Goal: Entertainment & Leisure: Consume media (video, audio)

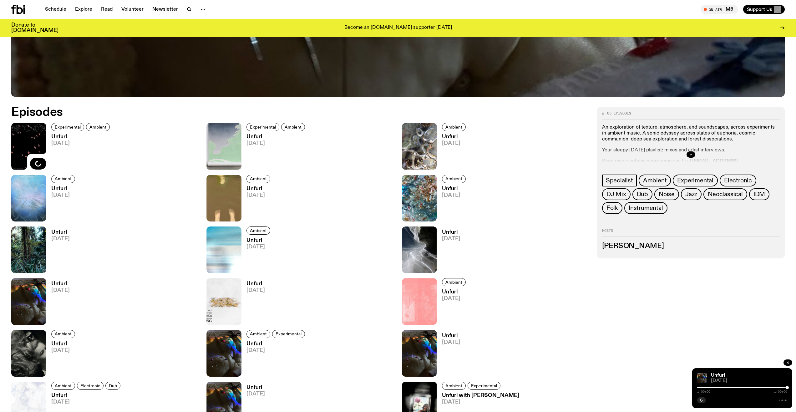
scroll to position [433, 0]
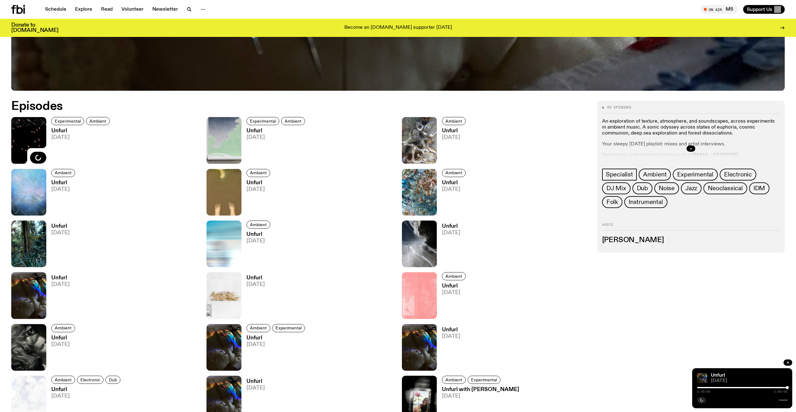
click at [62, 129] on h3 "Unfurl" at bounding box center [81, 130] width 60 height 5
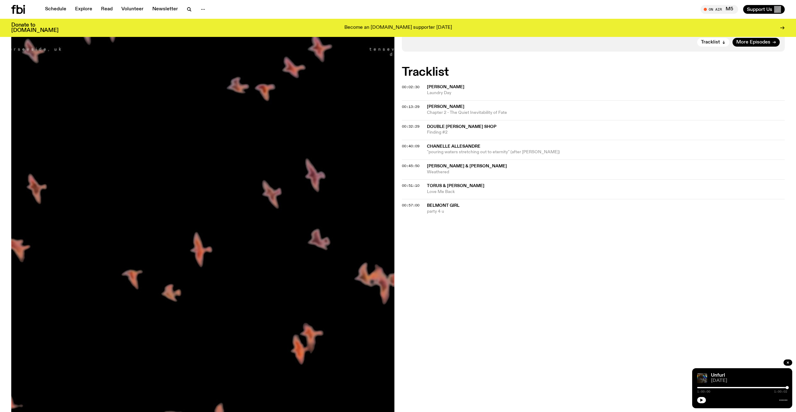
scroll to position [215, 0]
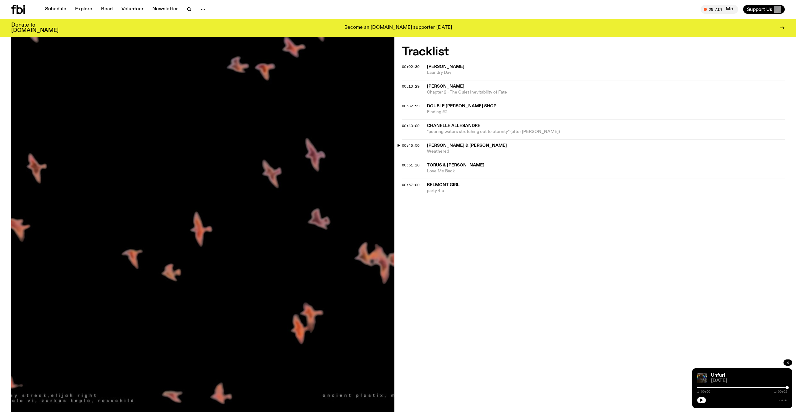
click at [410, 145] on span "00:45:50" at bounding box center [411, 145] width 18 height 5
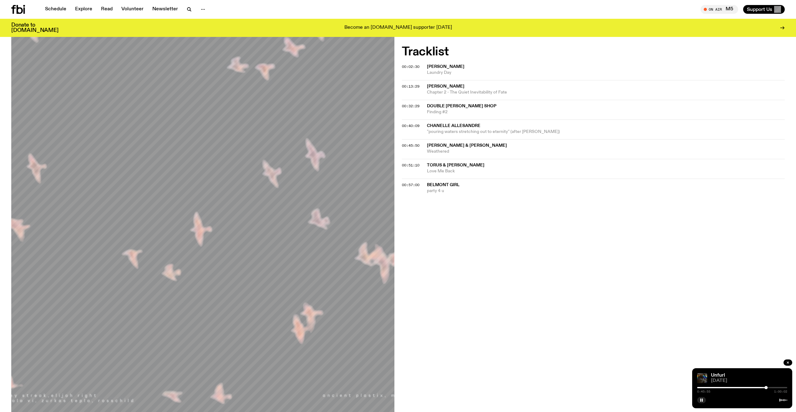
click at [770, 387] on div at bounding box center [742, 387] width 90 height 1
click at [771, 388] on div at bounding box center [769, 387] width 3 height 3
click at [772, 388] on div at bounding box center [771, 387] width 3 height 3
click at [773, 388] on div at bounding box center [772, 387] width 3 height 3
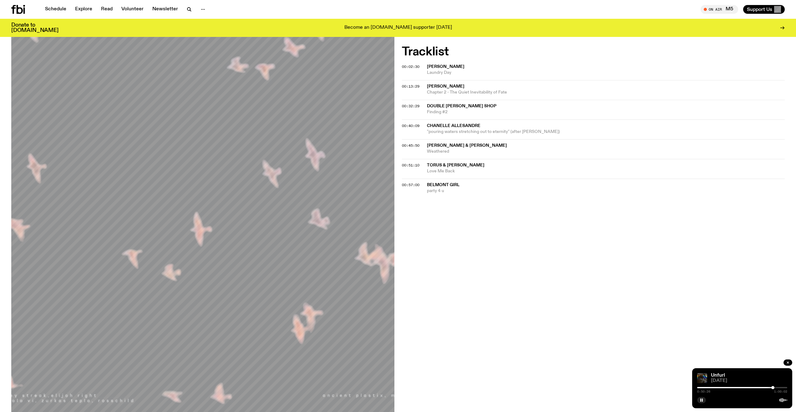
click at [773, 388] on div at bounding box center [772, 387] width 3 height 3
click at [773, 389] on div at bounding box center [773, 387] width 3 height 3
click at [773, 389] on div at bounding box center [772, 387] width 3 height 3
click at [780, 387] on div at bounding box center [742, 387] width 90 height 1
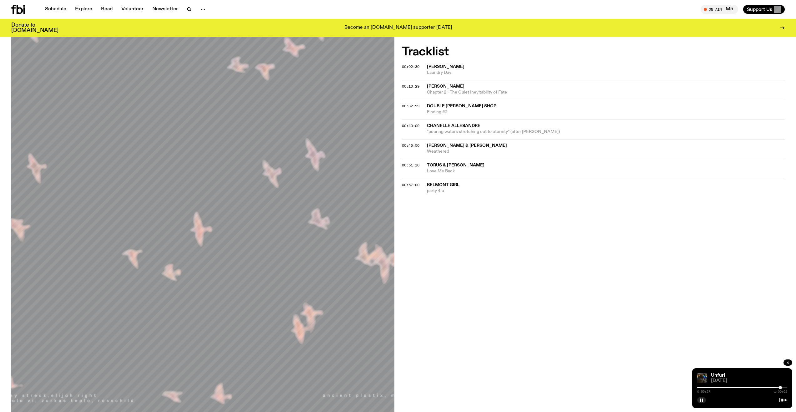
click at [782, 388] on div at bounding box center [742, 387] width 90 height 1
click at [783, 387] on div at bounding box center [782, 387] width 3 height 3
click at [783, 387] on div at bounding box center [783, 387] width 3 height 3
click at [783, 388] on div at bounding box center [783, 387] width 3 height 3
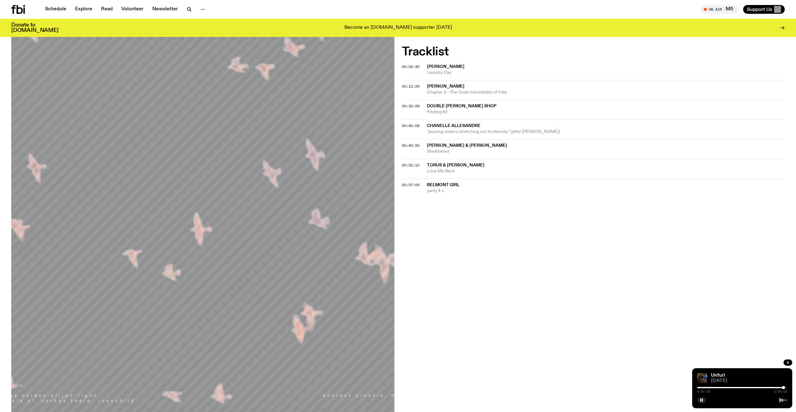
click at [783, 388] on div at bounding box center [783, 387] width 3 height 3
click at [784, 388] on div at bounding box center [783, 387] width 3 height 3
click at [597, 296] on div "Aired on [DATE] 11:00am Specialist Experimental Ambient An exploration of textu…" at bounding box center [398, 176] width 796 height 541
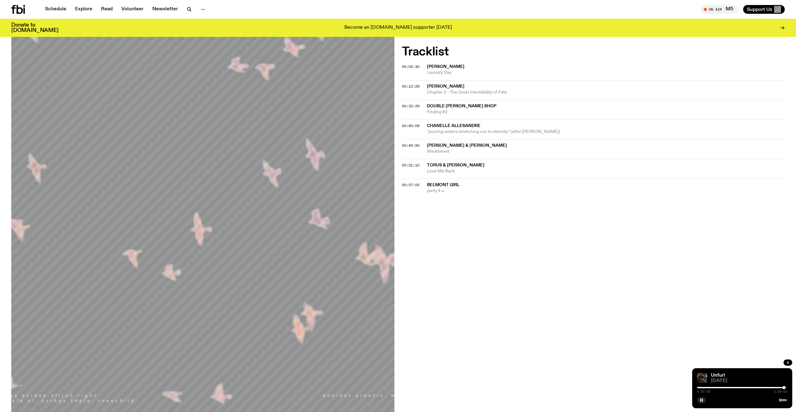
click at [597, 296] on div "Aired on [DATE] 11:00am Specialist Experimental Ambient An exploration of textu…" at bounding box center [398, 176] width 796 height 541
click at [598, 296] on div "Aired on [DATE] 11:00am Specialist Experimental Ambient An exploration of textu…" at bounding box center [398, 176] width 796 height 541
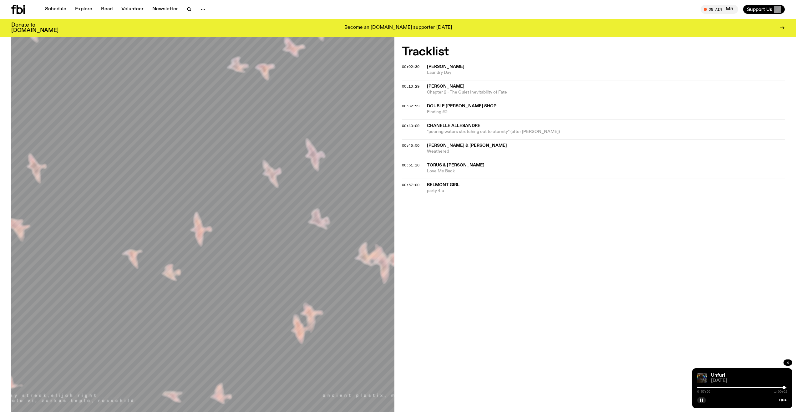
click at [598, 296] on div "Aired on [DATE] 11:00am Specialist Experimental Ambient An exploration of textu…" at bounding box center [398, 176] width 796 height 541
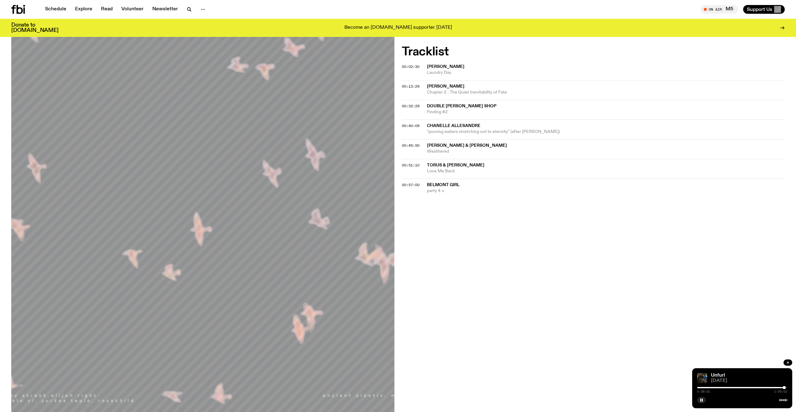
click at [598, 296] on div "Aired on [DATE] 11:00am Specialist Experimental Ambient An exploration of textu…" at bounding box center [398, 176] width 796 height 541
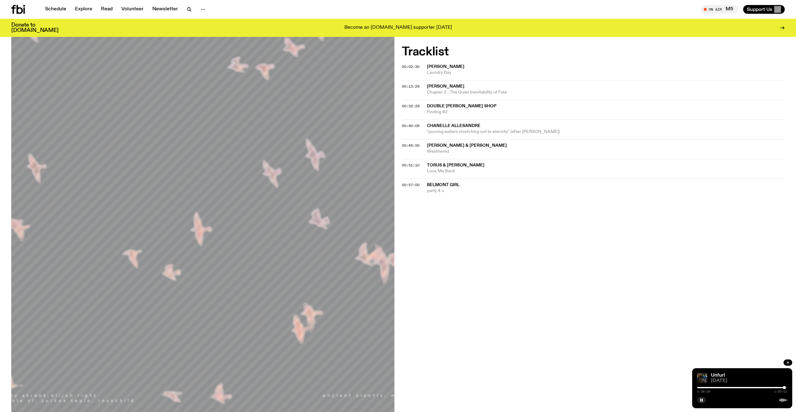
click at [598, 296] on div "Aired on [DATE] 11:00am Specialist Experimental Ambient An exploration of textu…" at bounding box center [398, 176] width 796 height 541
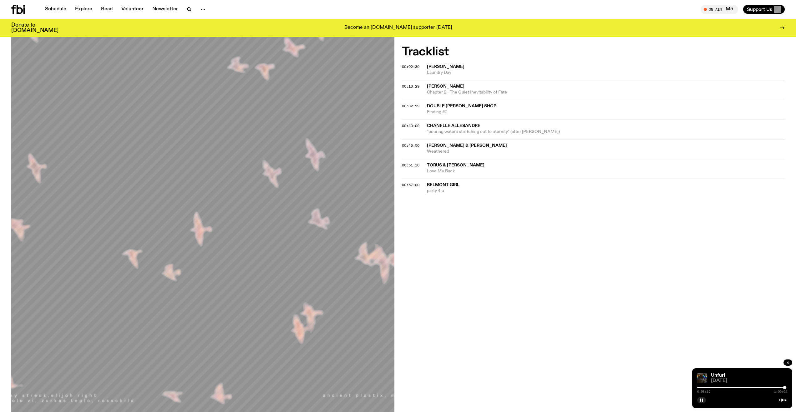
click at [598, 296] on div "Aired on [DATE] 11:00am Specialist Experimental Ambient An exploration of textu…" at bounding box center [398, 176] width 796 height 541
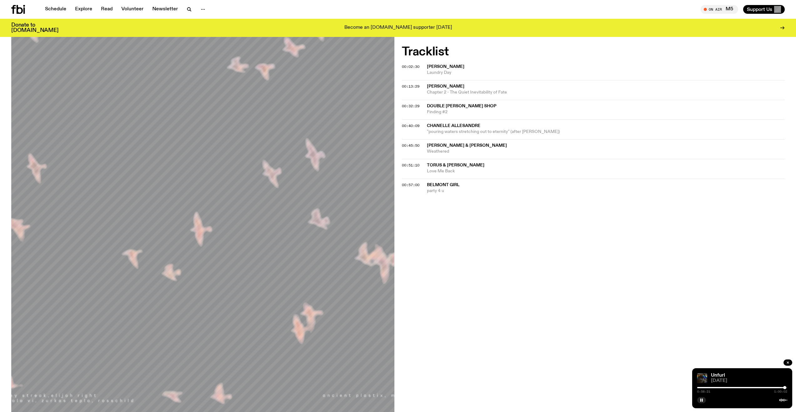
click at [598, 296] on div "Aired on [DATE] 11:00am Specialist Experimental Ambient An exploration of textu…" at bounding box center [398, 176] width 796 height 541
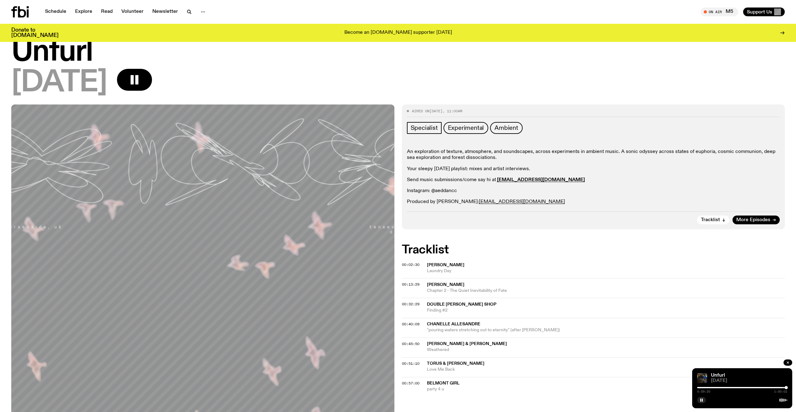
scroll to position [0, 0]
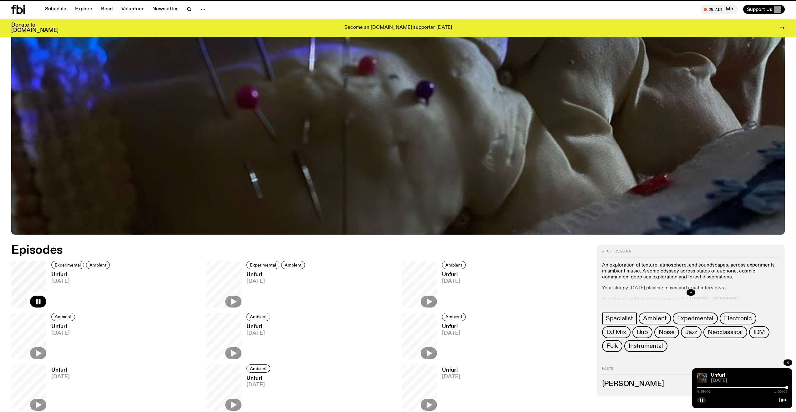
scroll to position [433, 0]
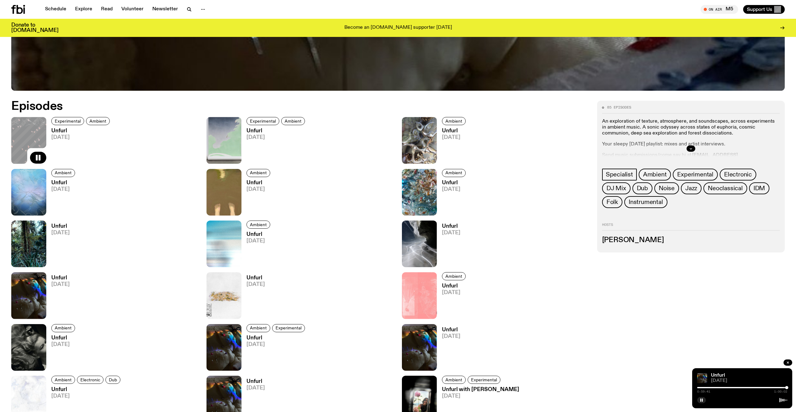
click at [252, 129] on h3 "Unfurl" at bounding box center [276, 130] width 60 height 5
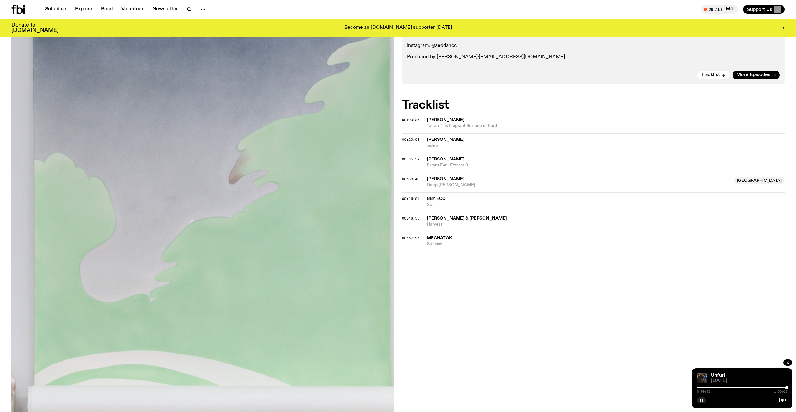
scroll to position [215, 0]
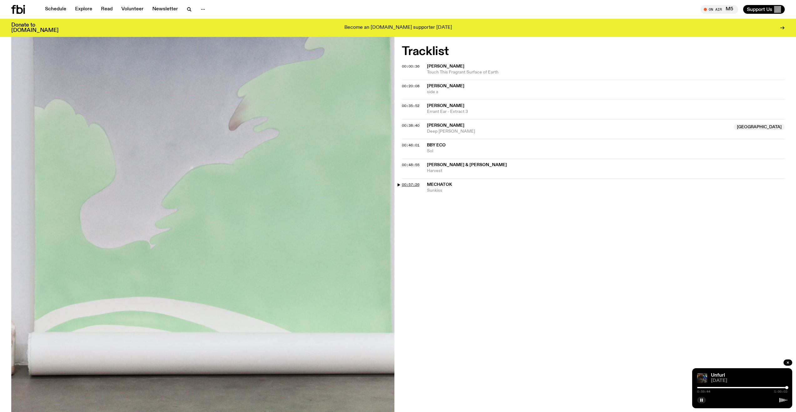
click at [411, 184] on span "00:57:26" at bounding box center [411, 184] width 18 height 5
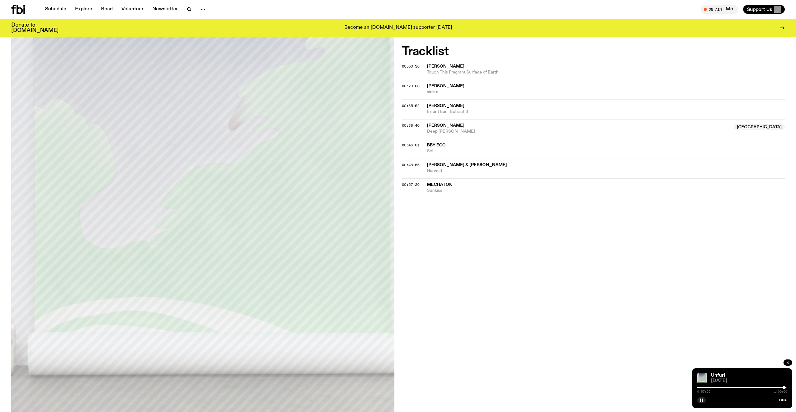
click at [784, 388] on div at bounding box center [784, 387] width 3 height 3
click at [785, 388] on div at bounding box center [784, 387] width 3 height 3
click at [785, 389] on div at bounding box center [784, 387] width 3 height 3
click at [785, 389] on div at bounding box center [785, 387] width 3 height 3
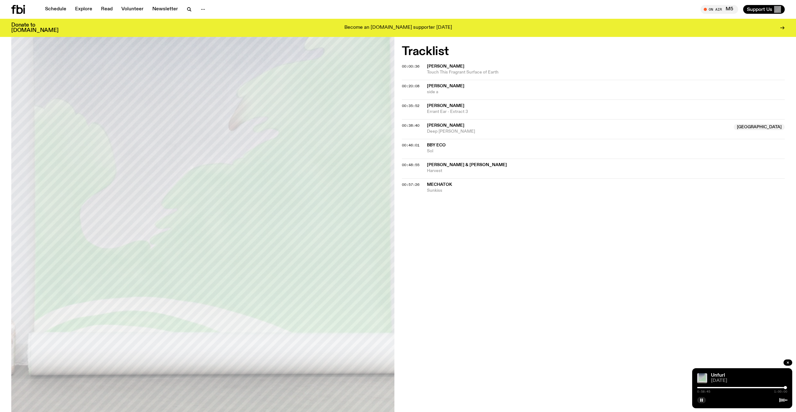
click at [785, 389] on div "0:58:45 1:00:00" at bounding box center [742, 390] width 90 height 8
click at [786, 388] on div at bounding box center [785, 387] width 3 height 3
click at [785, 388] on div at bounding box center [785, 387] width 3 height 3
click at [574, 311] on div "Aired on [DATE] 11:00am Specialist Experimental Ambient An exploration of textu…" at bounding box center [398, 176] width 796 height 541
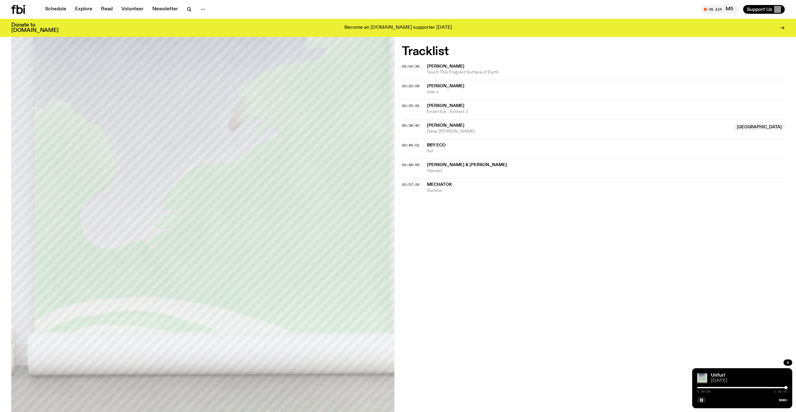
click at [433, 250] on div "Aired on [DATE] 11:00am Specialist Experimental Ambient An exploration of textu…" at bounding box center [398, 176] width 796 height 541
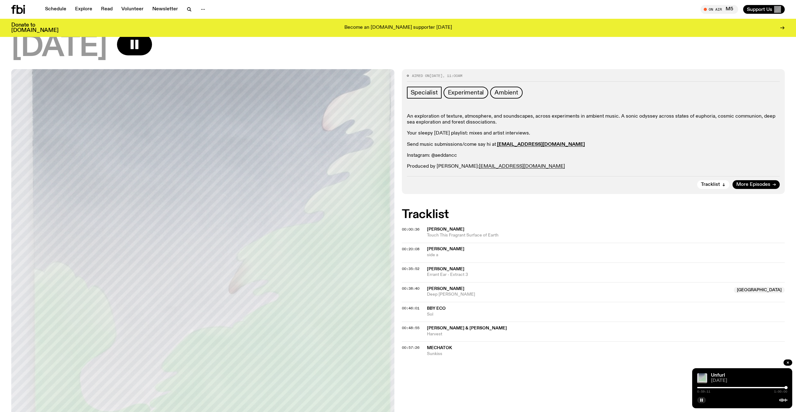
scroll to position [154, 0]
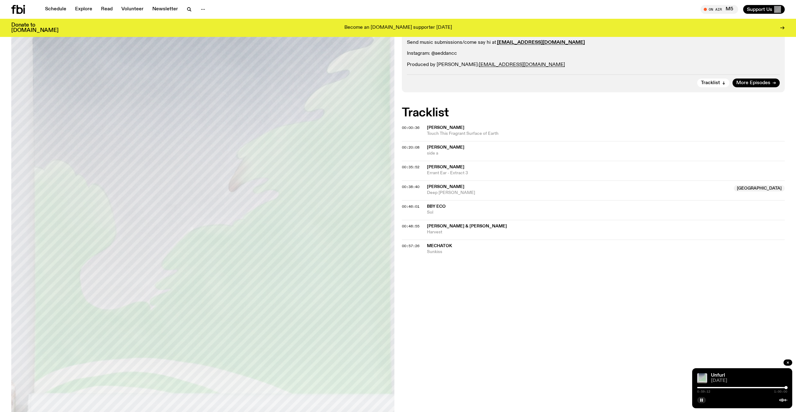
click at [455, 280] on div "Aired on [DATE] 11:00am Specialist Experimental Ambient An exploration of textu…" at bounding box center [398, 237] width 796 height 541
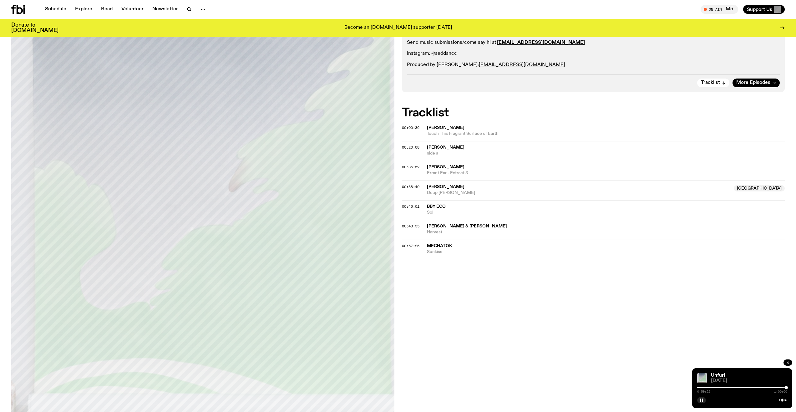
click at [455, 280] on div "Aired on [DATE] 11:00am Specialist Experimental Ambient An exploration of textu…" at bounding box center [398, 237] width 796 height 541
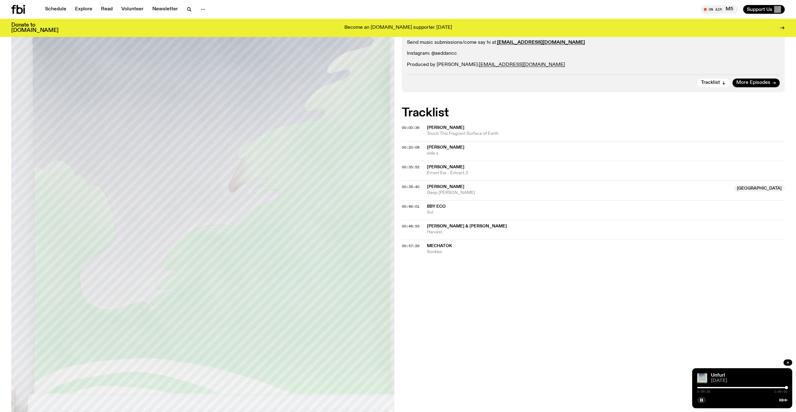
click at [455, 280] on div "Aired on [DATE] 11:00am Specialist Experimental Ambient An exploration of textu…" at bounding box center [398, 237] width 796 height 541
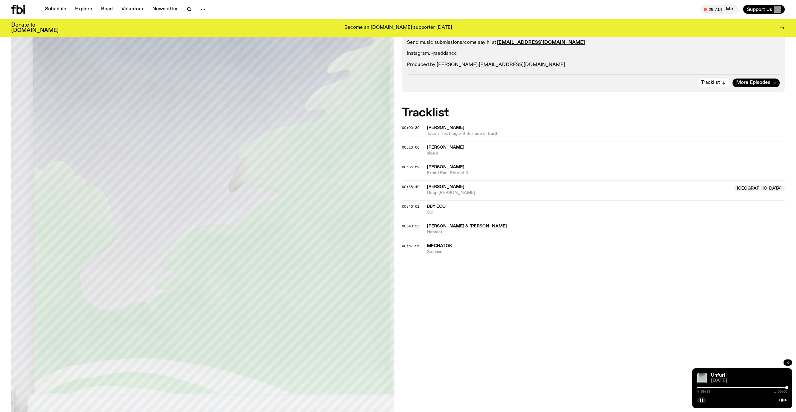
click at [455, 280] on div "Aired on [DATE] 11:00am Specialist Experimental Ambient An exploration of textu…" at bounding box center [398, 237] width 796 height 541
click at [455, 279] on div "Aired on [DATE] 11:00am Specialist Experimental Ambient An exploration of textu…" at bounding box center [398, 237] width 796 height 541
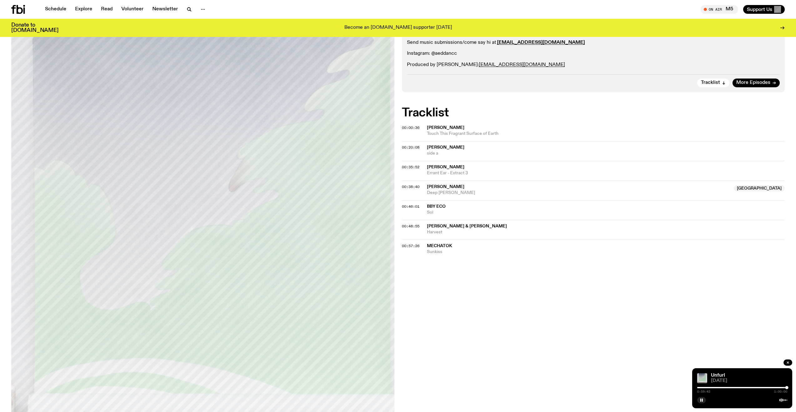
click at [456, 279] on div "Aired on [DATE] 11:00am Specialist Experimental Ambient An exploration of textu…" at bounding box center [398, 237] width 796 height 541
